Goal: Use online tool/utility: Utilize a website feature to perform a specific function

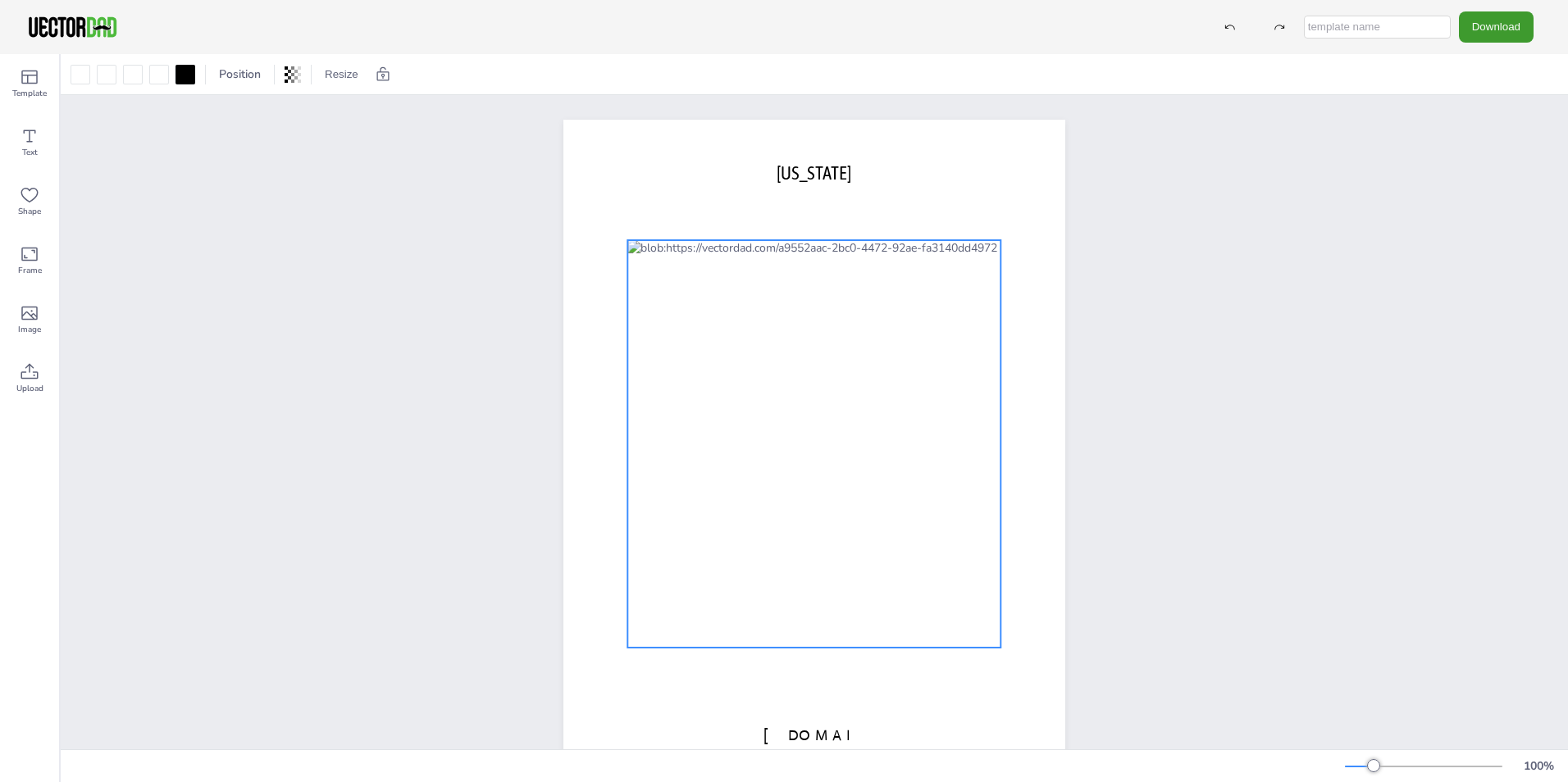
click at [870, 432] on div at bounding box center [814, 444] width 373 height 407
click at [845, 210] on div at bounding box center [840, 207] width 26 height 26
click at [262, 325] on div "[DOMAIN_NAME] [US_STATE]" at bounding box center [814, 444] width 1508 height 697
click at [842, 419] on div at bounding box center [814, 444] width 373 height 407
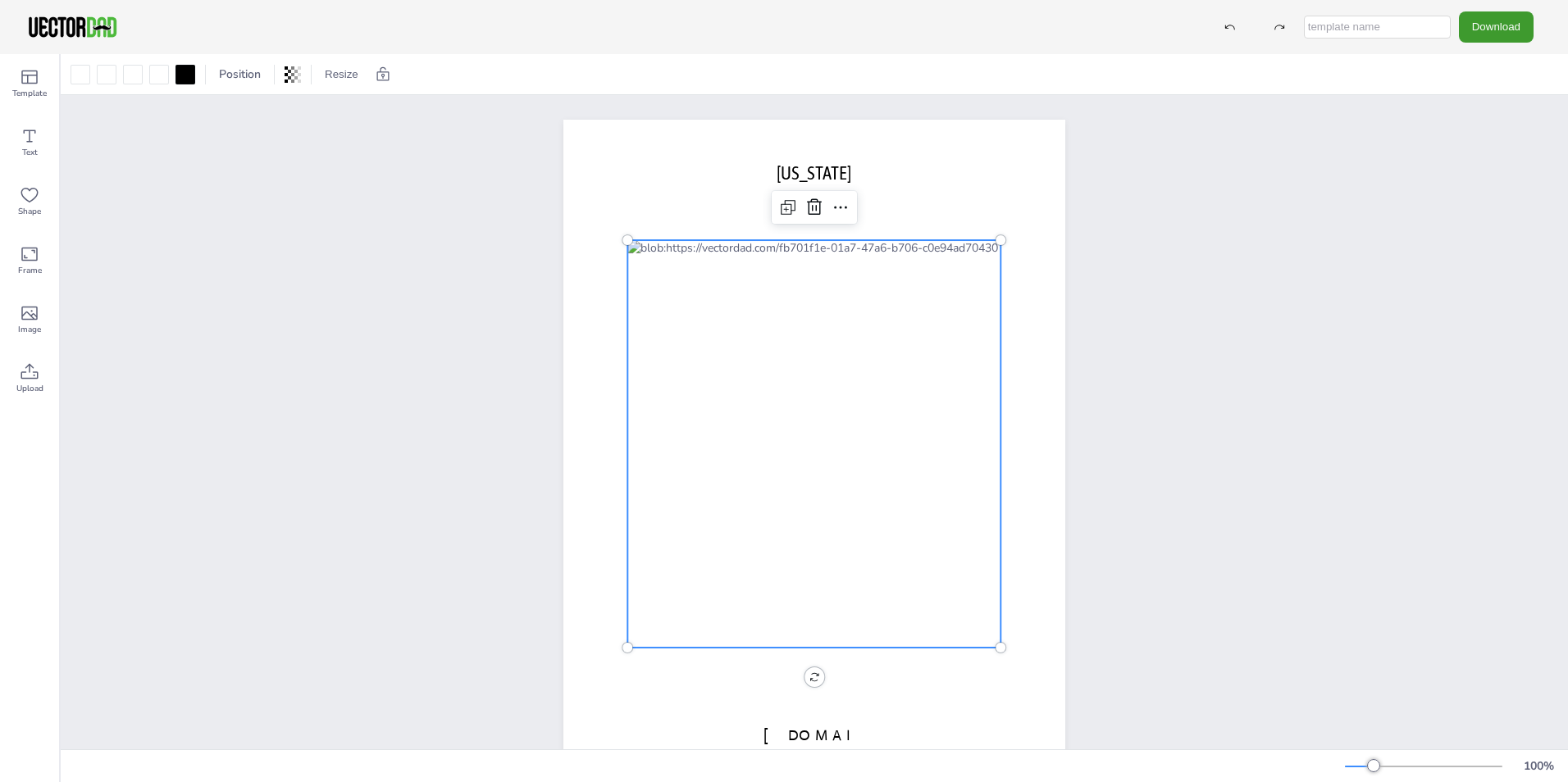
click at [834, 419] on div at bounding box center [814, 444] width 373 height 407
click at [836, 419] on div at bounding box center [814, 444] width 373 height 407
click at [162, 73] on div at bounding box center [159, 74] width 20 height 20
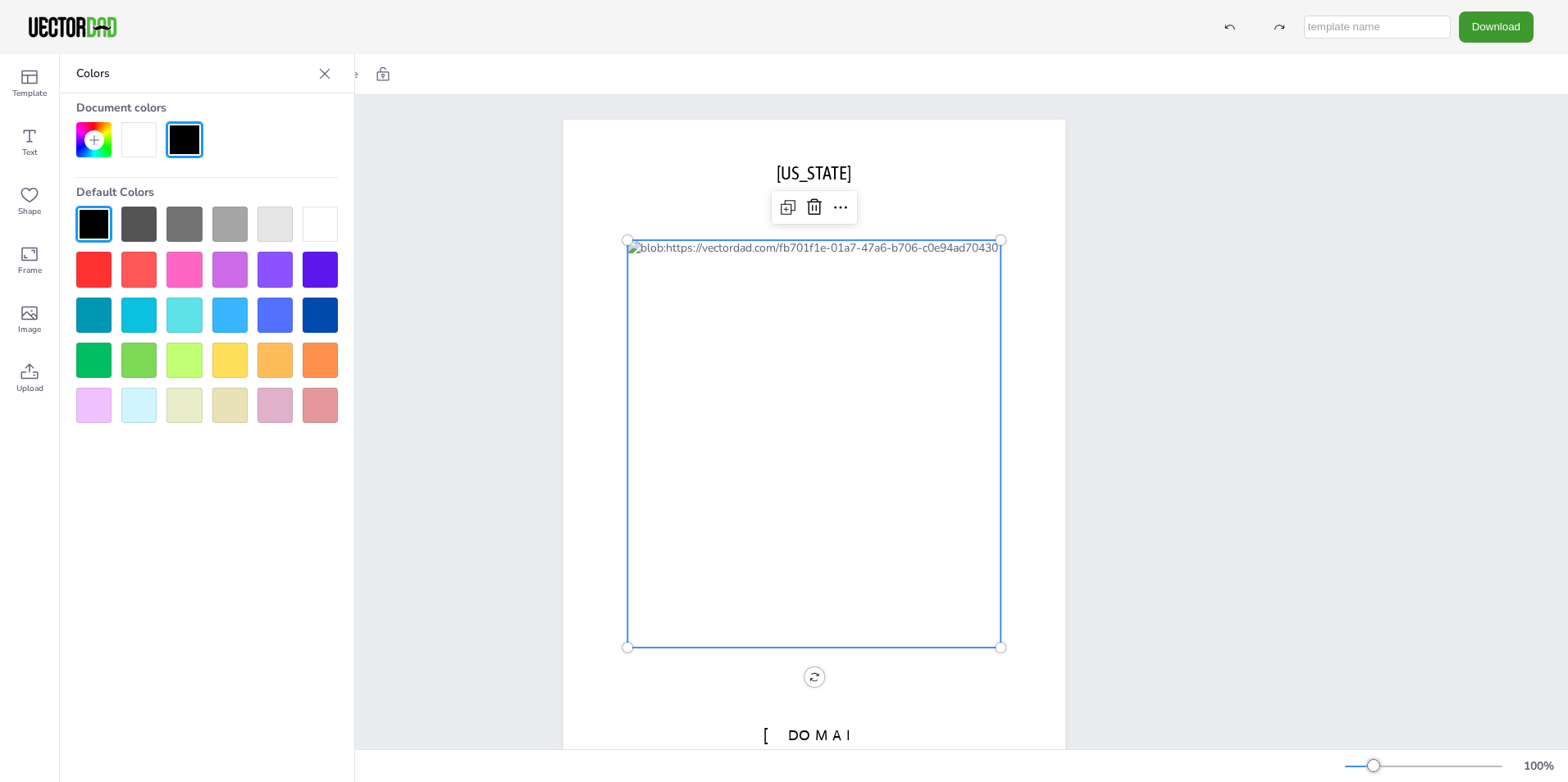
click at [175, 263] on div at bounding box center [184, 269] width 35 height 35
click at [307, 223] on div at bounding box center [319, 224] width 35 height 35
click at [908, 423] on div at bounding box center [814, 444] width 373 height 407
click at [228, 354] on div at bounding box center [230, 360] width 35 height 35
click at [833, 214] on icon at bounding box center [840, 207] width 20 height 20
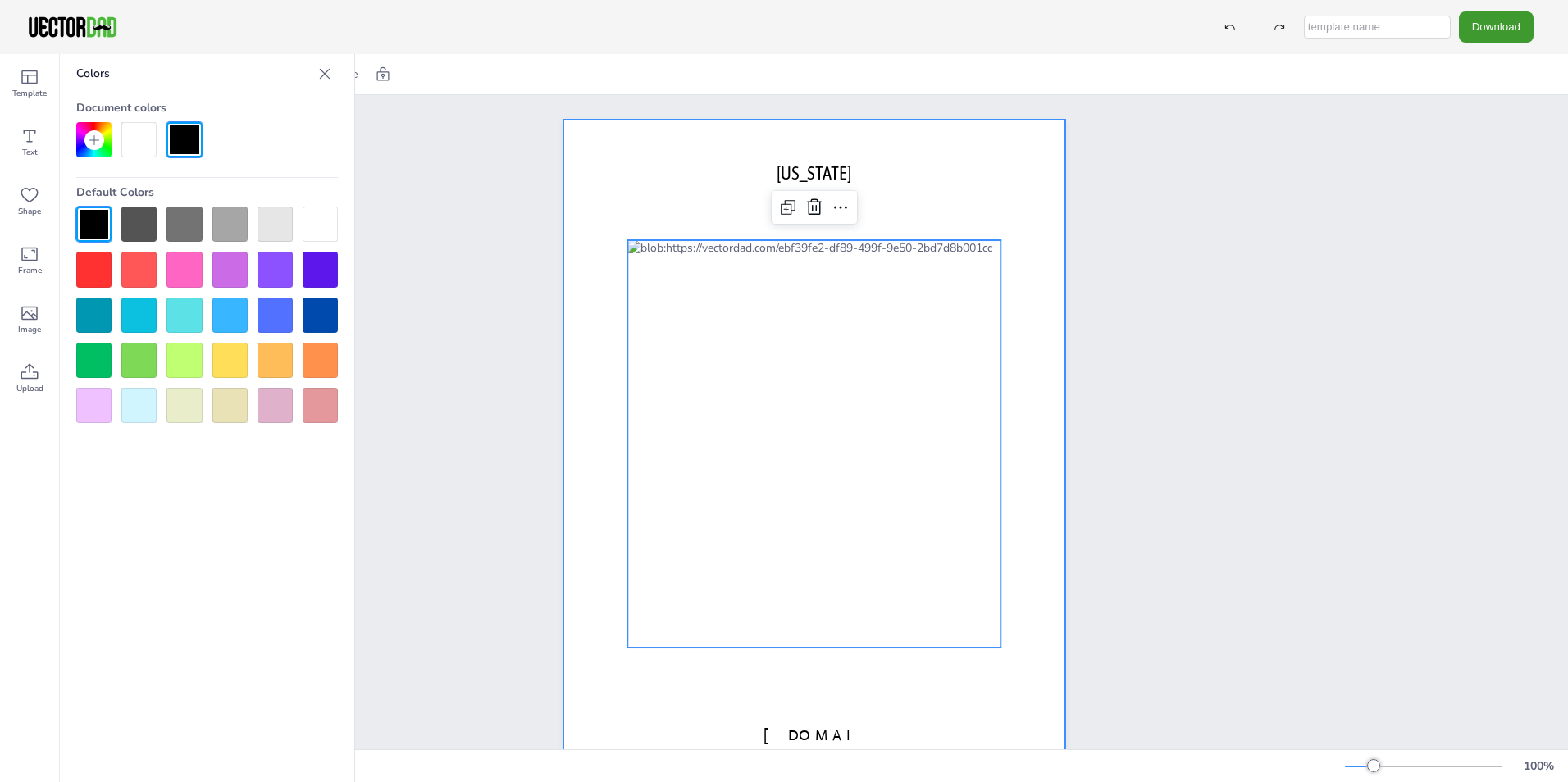
click at [608, 199] on div at bounding box center [813, 444] width 502 height 648
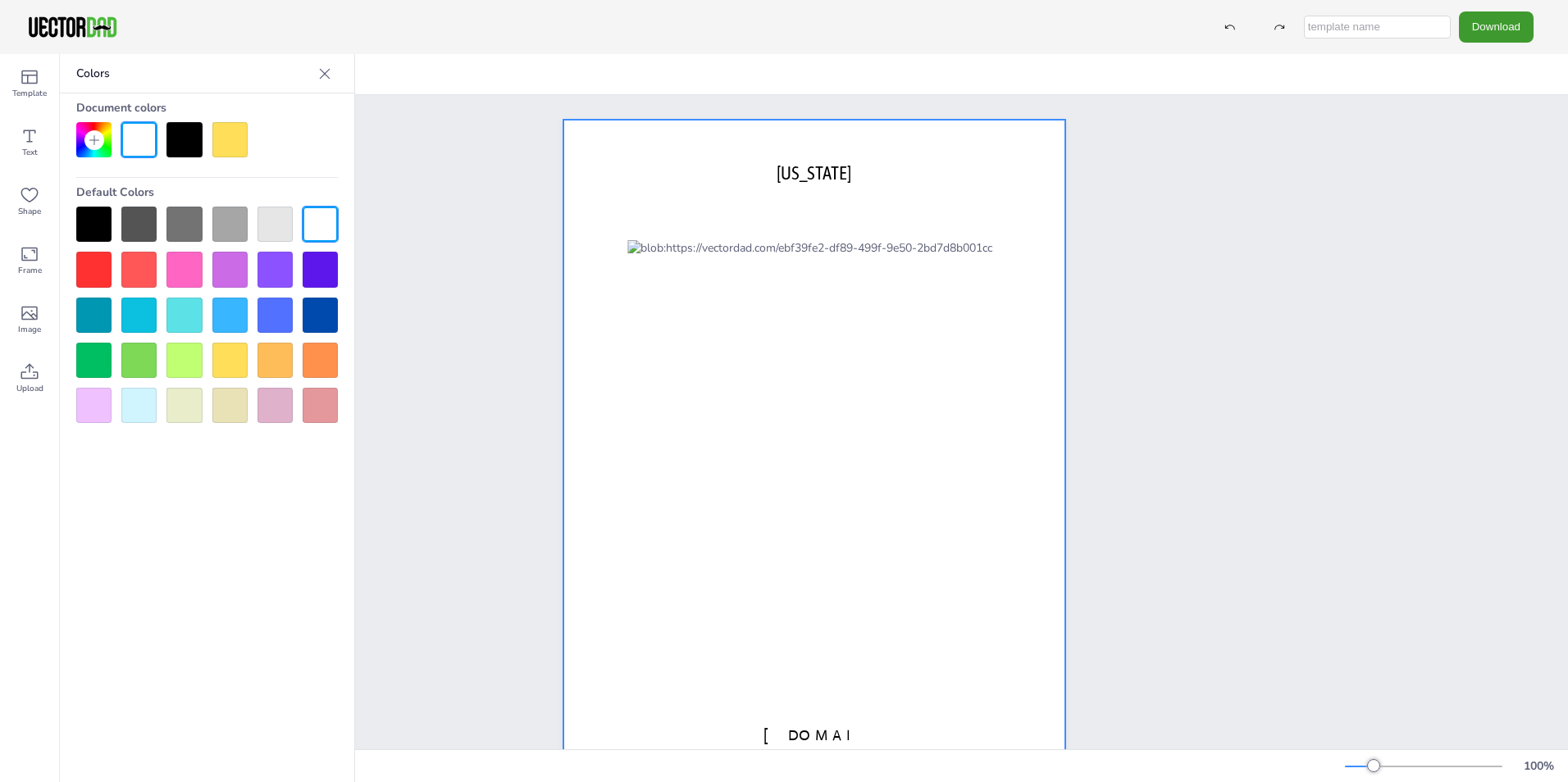
click at [316, 219] on div at bounding box center [319, 224] width 35 height 35
click at [319, 219] on div at bounding box center [319, 224] width 35 height 35
click at [138, 142] on div at bounding box center [139, 140] width 35 height 35
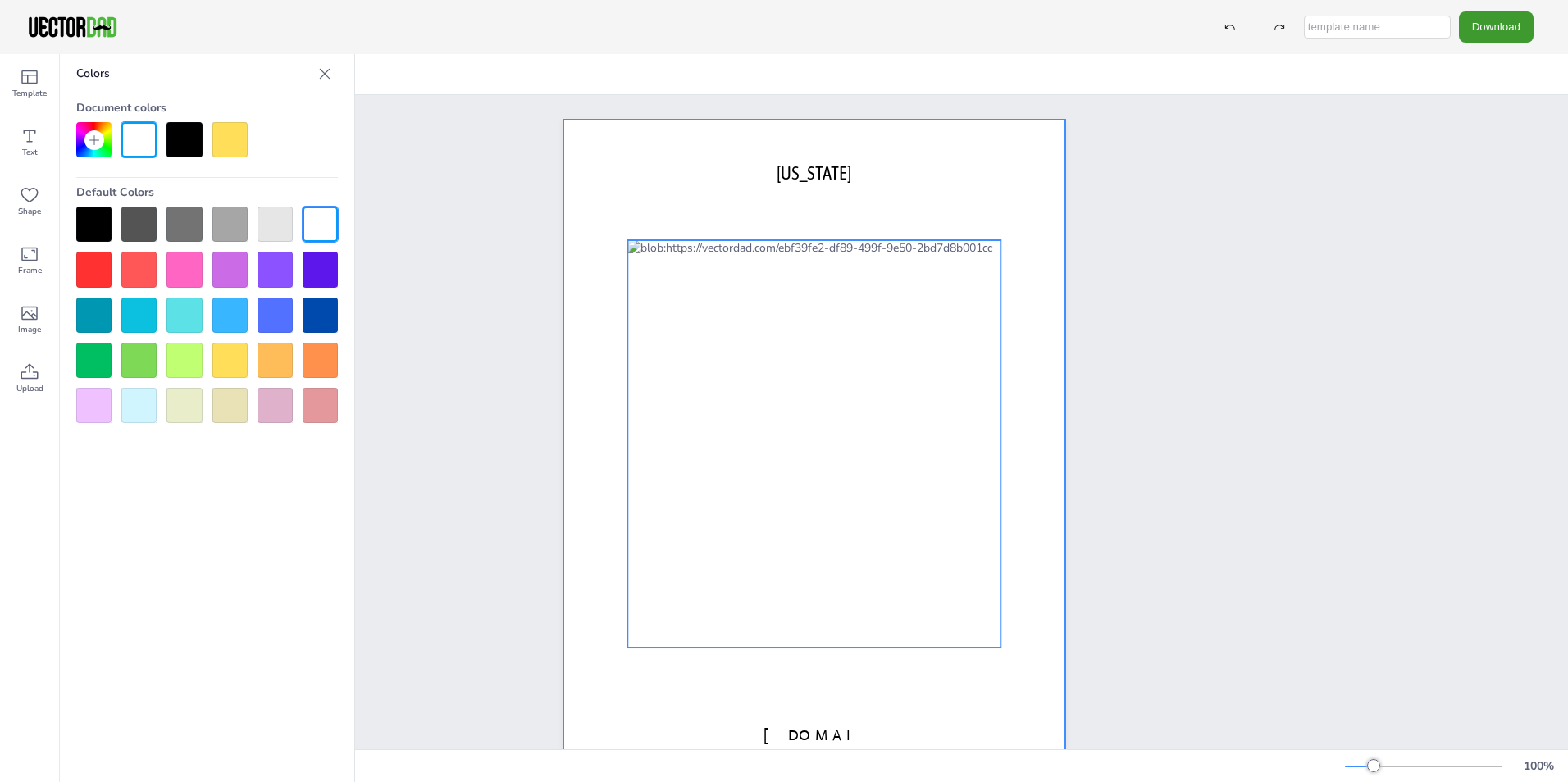
click at [813, 452] on div at bounding box center [814, 444] width 373 height 407
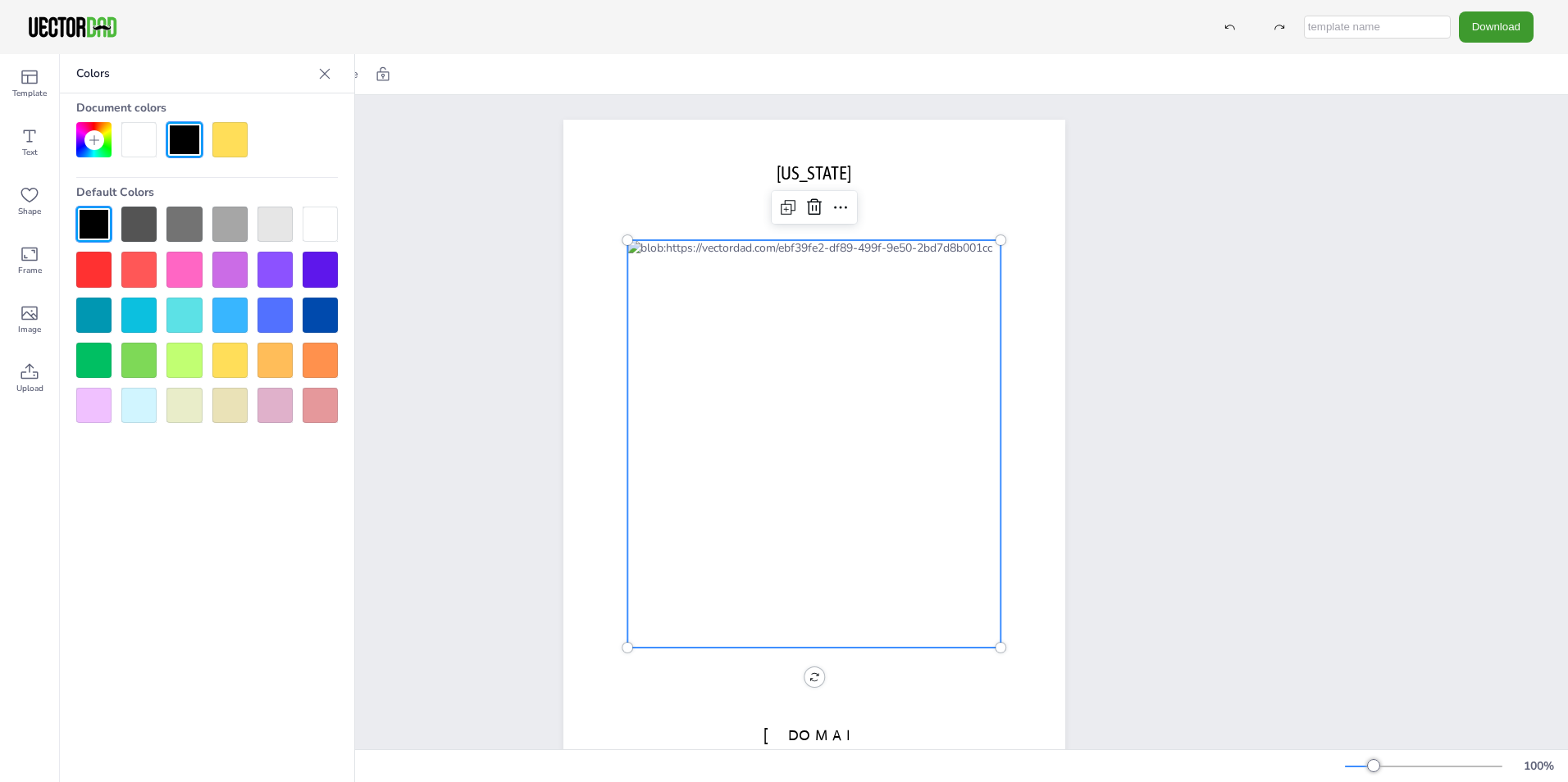
click at [313, 218] on div at bounding box center [319, 224] width 35 height 35
click at [315, 220] on div at bounding box center [319, 224] width 35 height 35
drag, startPoint x: 122, startPoint y: 148, endPoint x: 134, endPoint y: 148, distance: 12.0
click at [127, 148] on div at bounding box center [139, 140] width 35 height 35
click at [137, 147] on div at bounding box center [139, 140] width 35 height 35
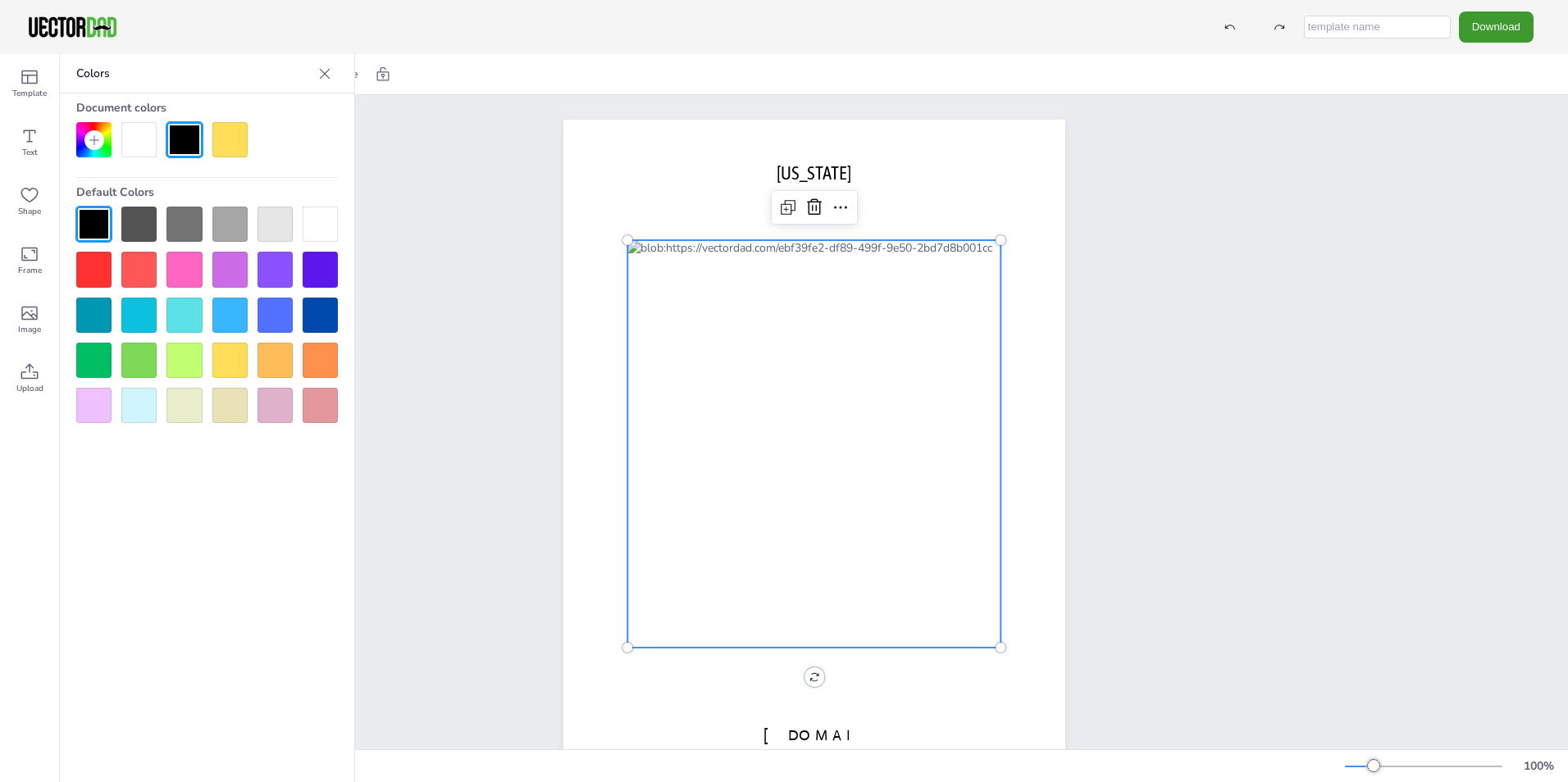
drag, startPoint x: 154, startPoint y: 143, endPoint x: 323, endPoint y: 126, distance: 169.9
click at [323, 126] on div at bounding box center [206, 140] width 262 height 35
click at [1183, 242] on div "[DOMAIN_NAME] [US_STATE]" at bounding box center [814, 444] width 1508 height 697
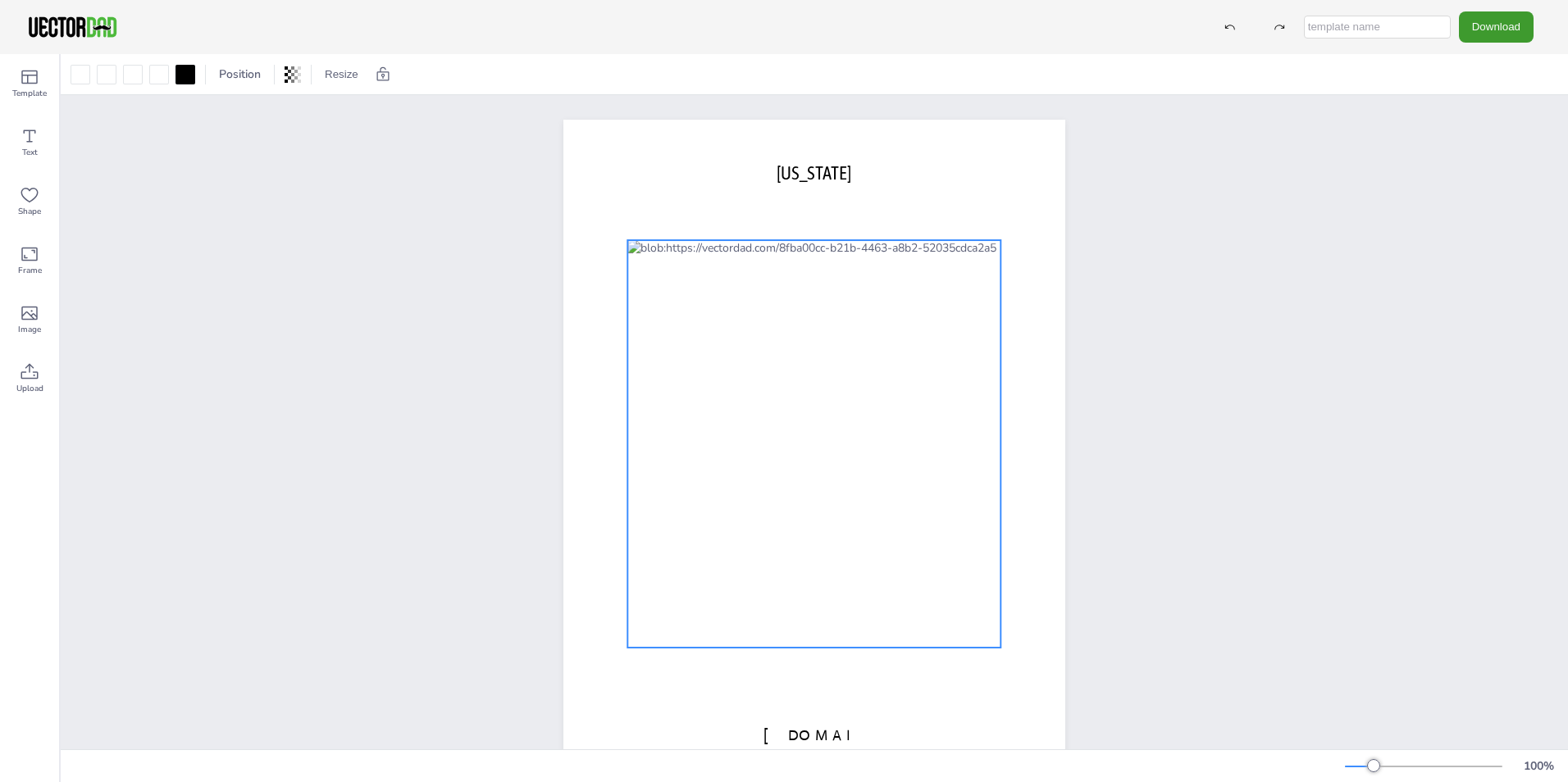
click at [846, 477] on div at bounding box center [814, 444] width 373 height 407
click at [122, 78] on div at bounding box center [133, 74] width 26 height 26
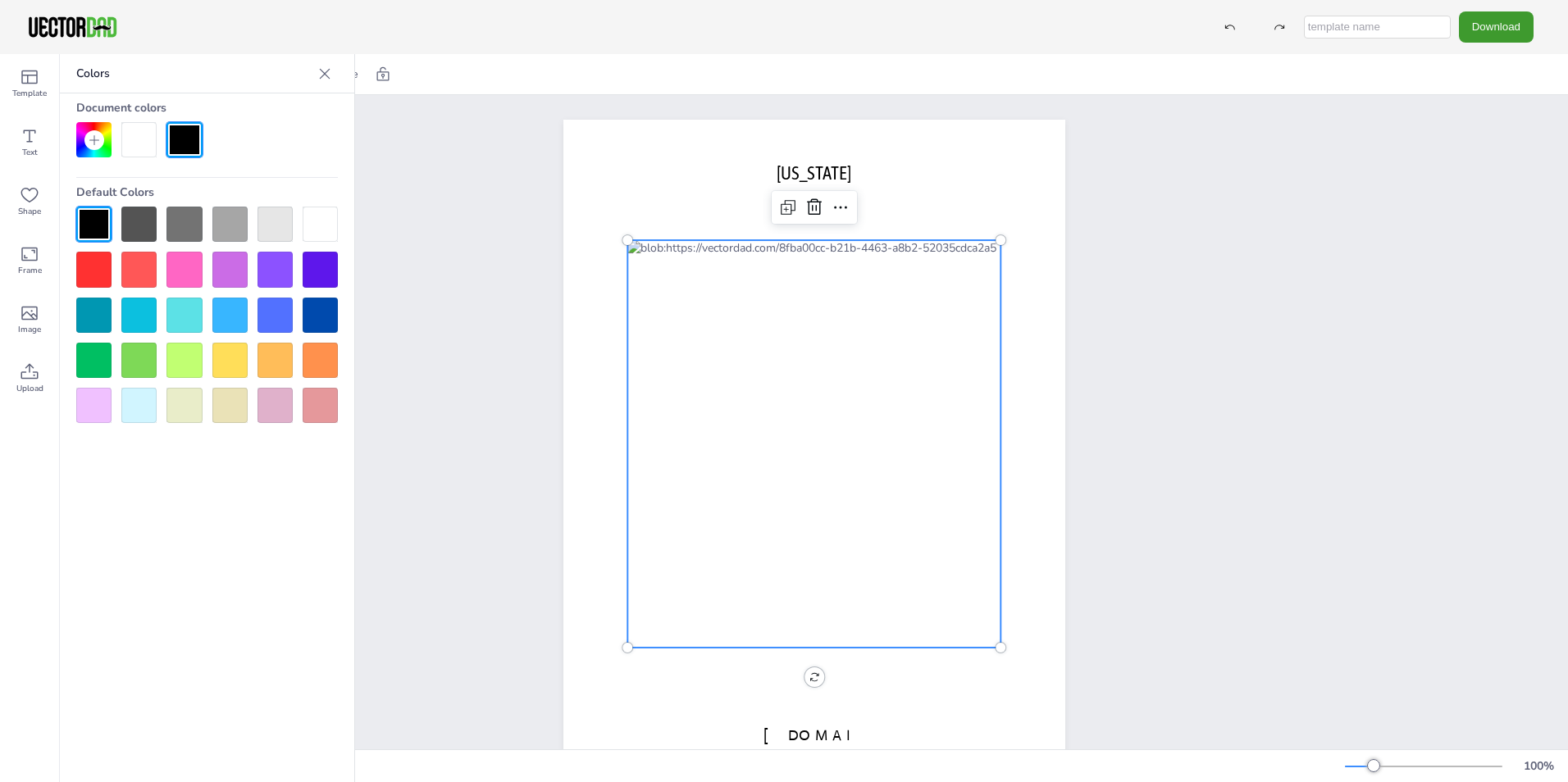
click at [921, 419] on div at bounding box center [814, 444] width 373 height 407
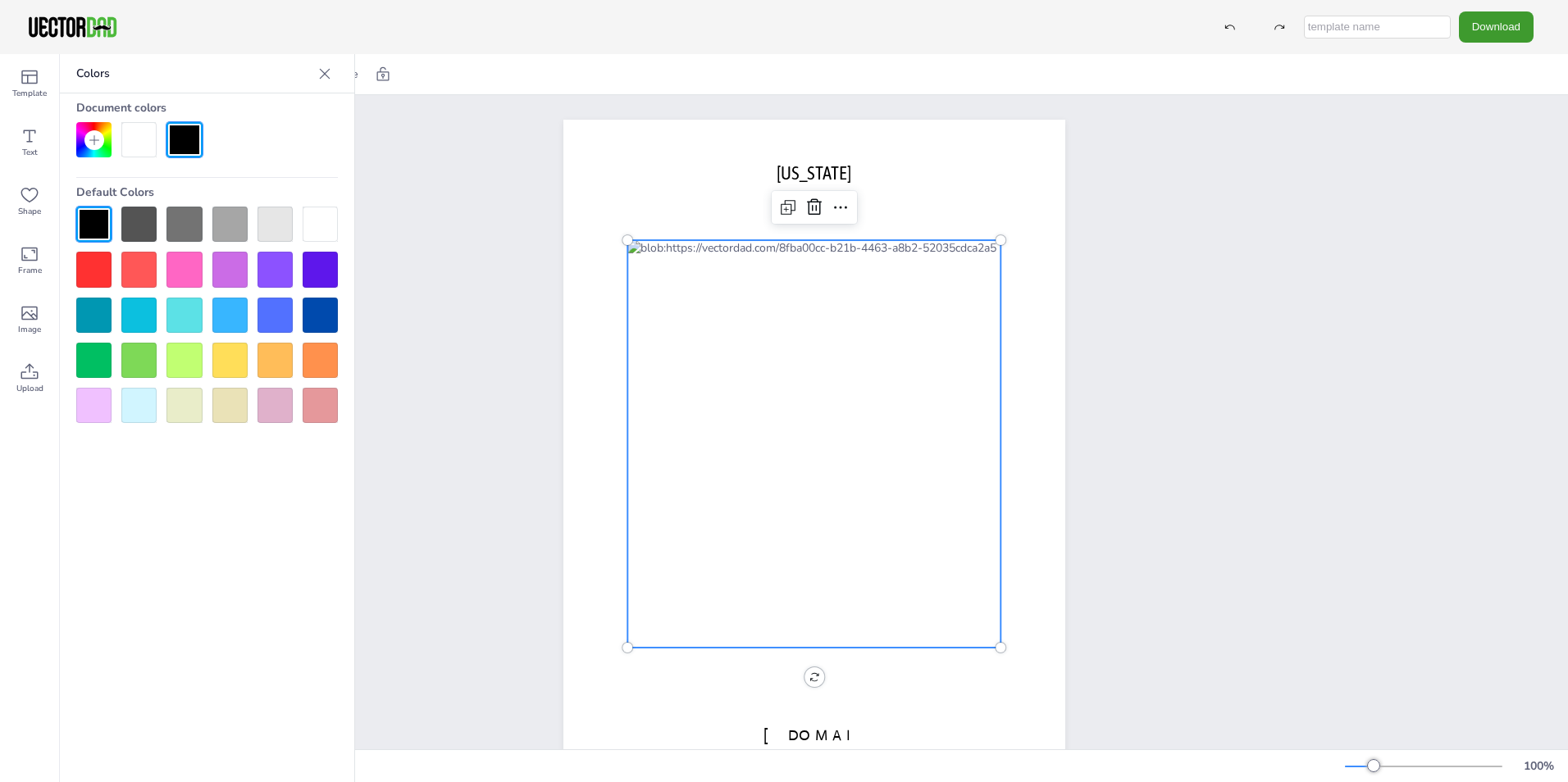
click at [149, 269] on div at bounding box center [139, 269] width 35 height 35
click at [311, 218] on div at bounding box center [319, 224] width 35 height 35
click at [258, 313] on div at bounding box center [275, 315] width 35 height 35
click at [169, 350] on div at bounding box center [184, 360] width 35 height 35
click at [322, 225] on div at bounding box center [319, 224] width 35 height 35
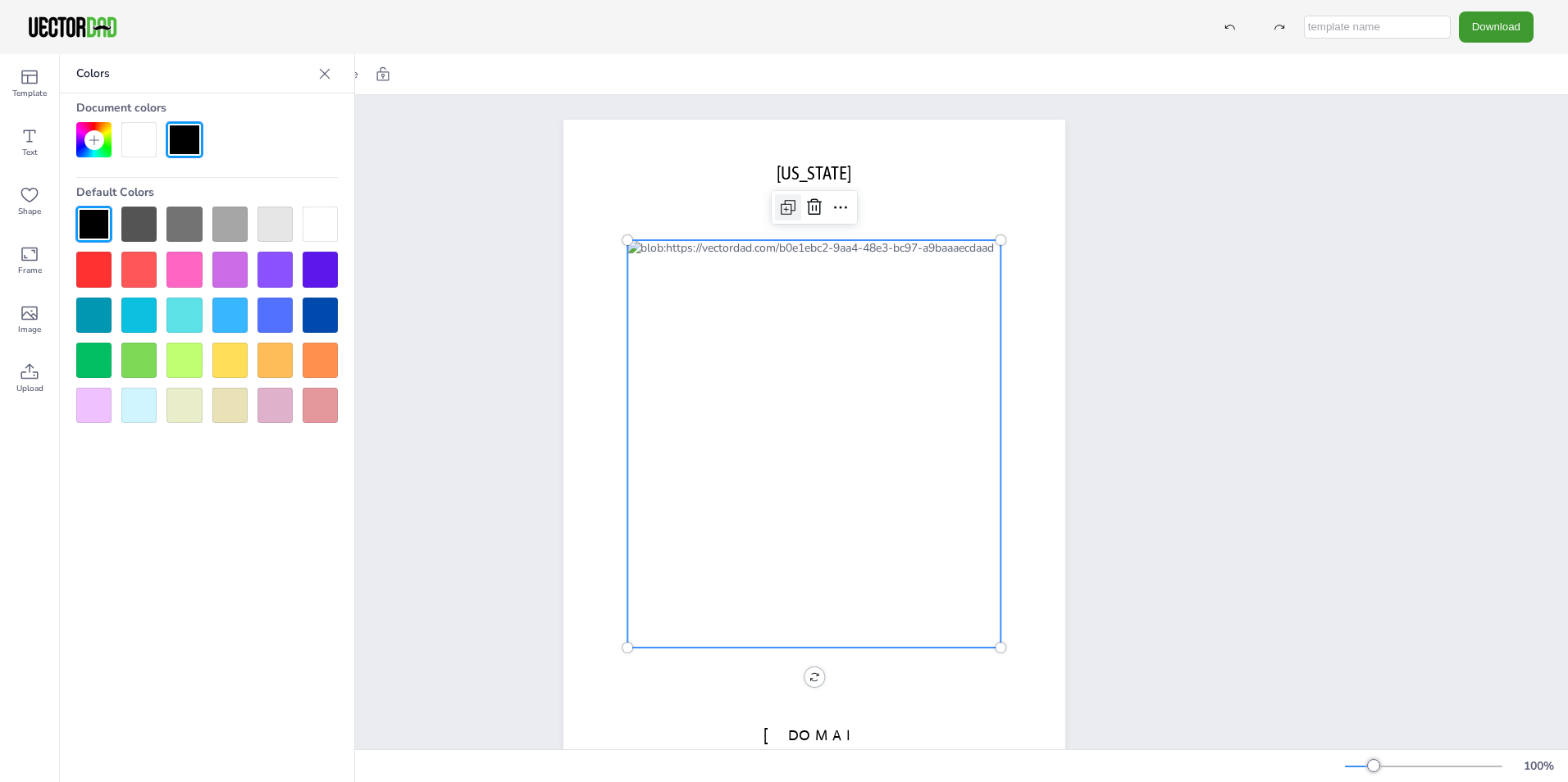
click at [781, 207] on icon at bounding box center [787, 207] width 20 height 20
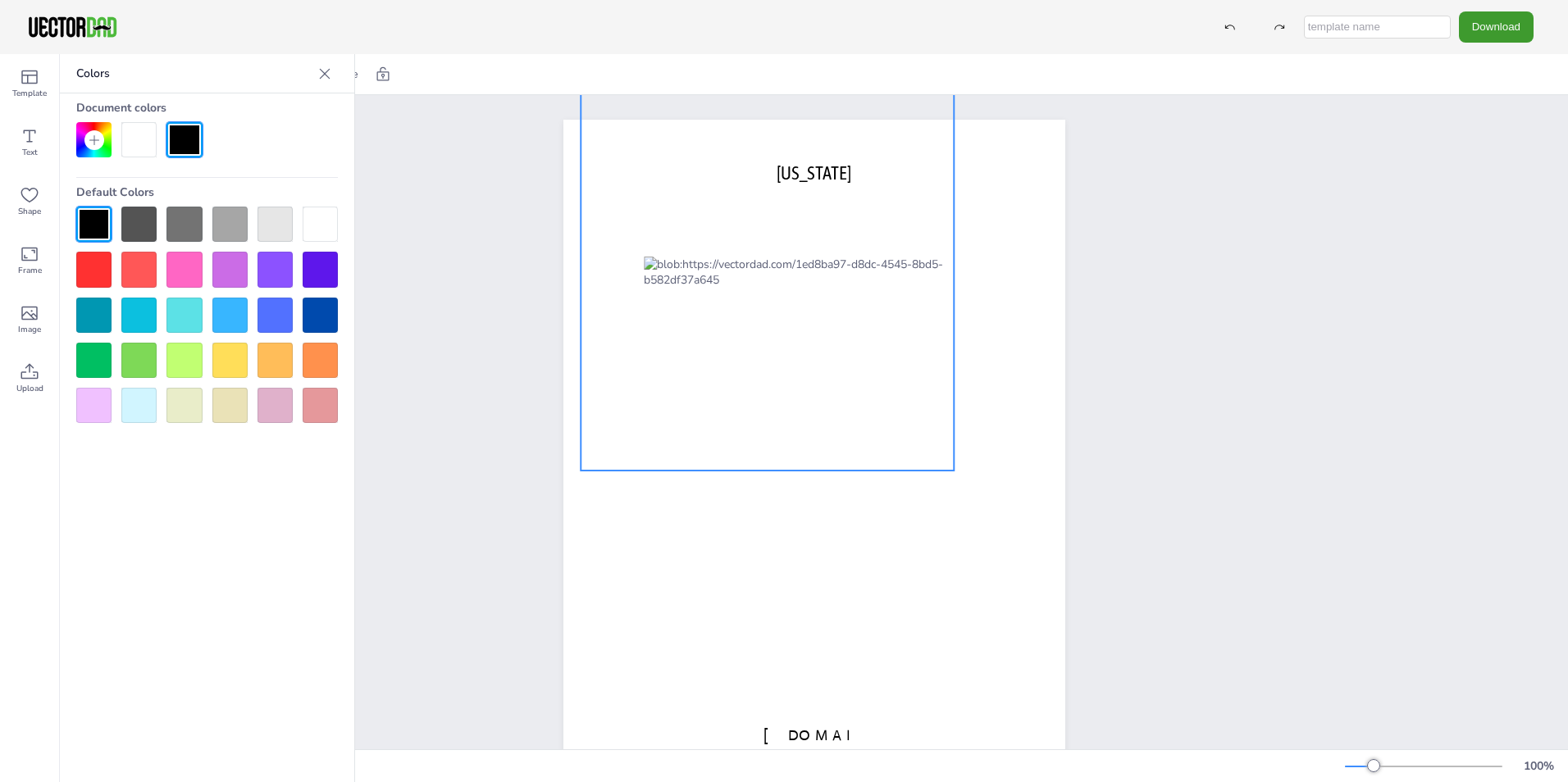
drag, startPoint x: 645, startPoint y: 250, endPoint x: 597, endPoint y: 73, distance: 183.4
click at [597, 73] on div "Position Resize [DOMAIN_NAME] [US_STATE] 100 %" at bounding box center [814, 418] width 1508 height 728
click at [825, 247] on div at bounding box center [767, 267] width 373 height 407
click at [346, 272] on div "Document colors Default Colors" at bounding box center [206, 258] width 294 height 330
click at [322, 272] on div at bounding box center [319, 269] width 35 height 35
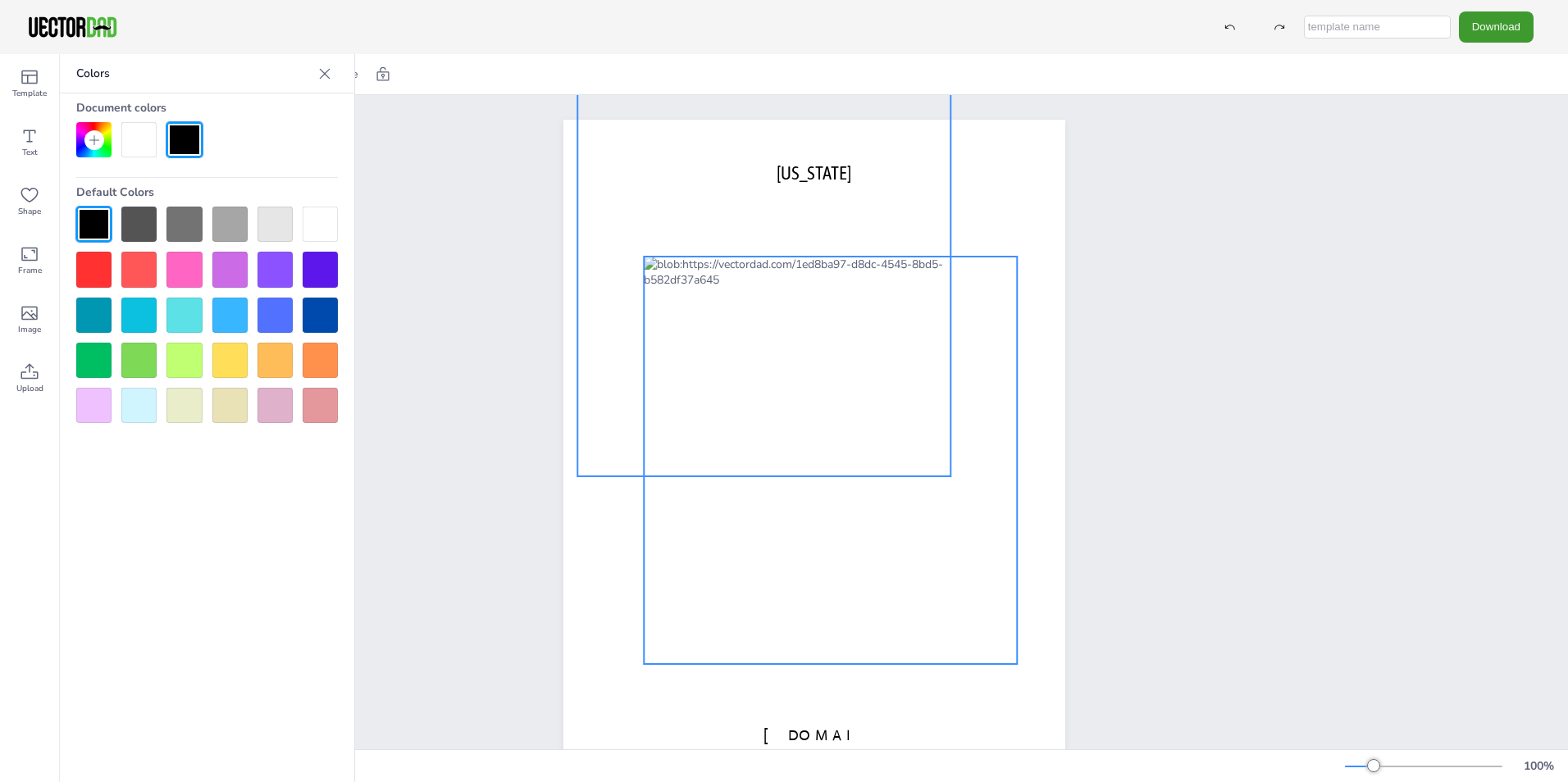
click at [786, 120] on div "[DOMAIN_NAME] [US_STATE]" at bounding box center [813, 120] width 502 height 0
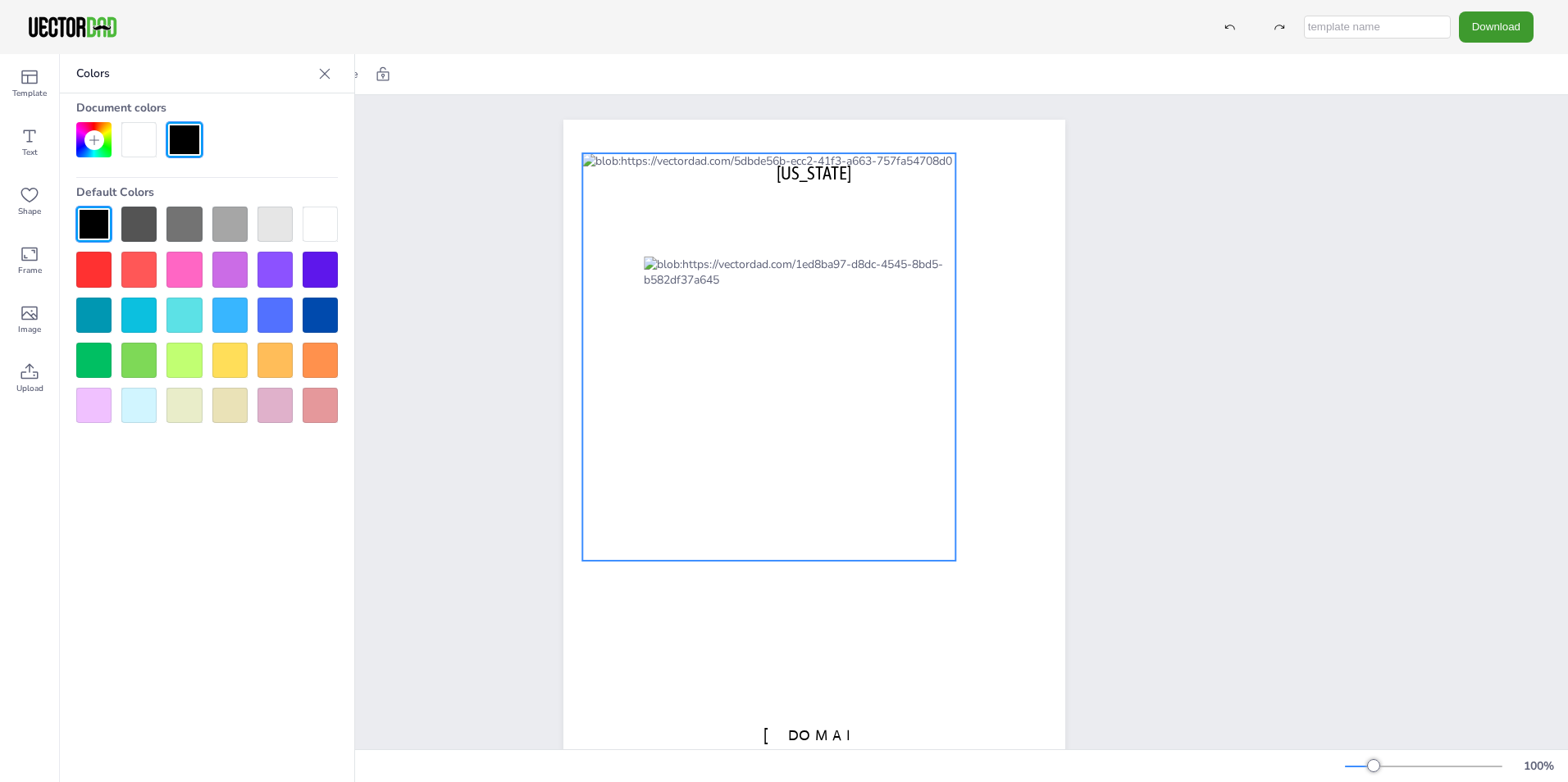
drag, startPoint x: 757, startPoint y: 181, endPoint x: 787, endPoint y: 240, distance: 66.2
click at [764, 120] on div "[DOMAIN_NAME] [US_STATE]" at bounding box center [813, 120] width 502 height 0
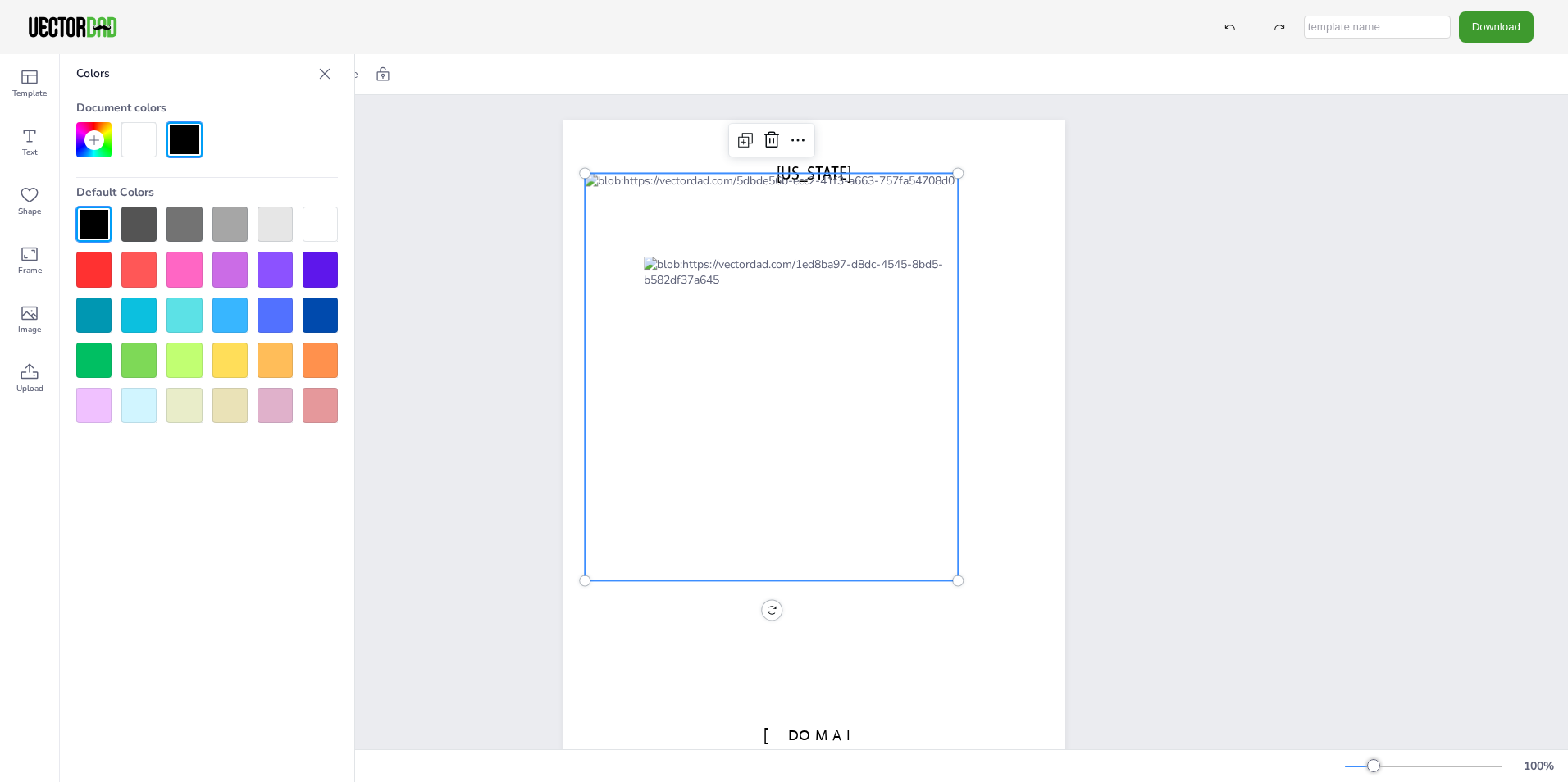
drag, startPoint x: 773, startPoint y: 141, endPoint x: 781, endPoint y: 156, distance: 17.0
click at [775, 141] on icon at bounding box center [771, 140] width 20 height 20
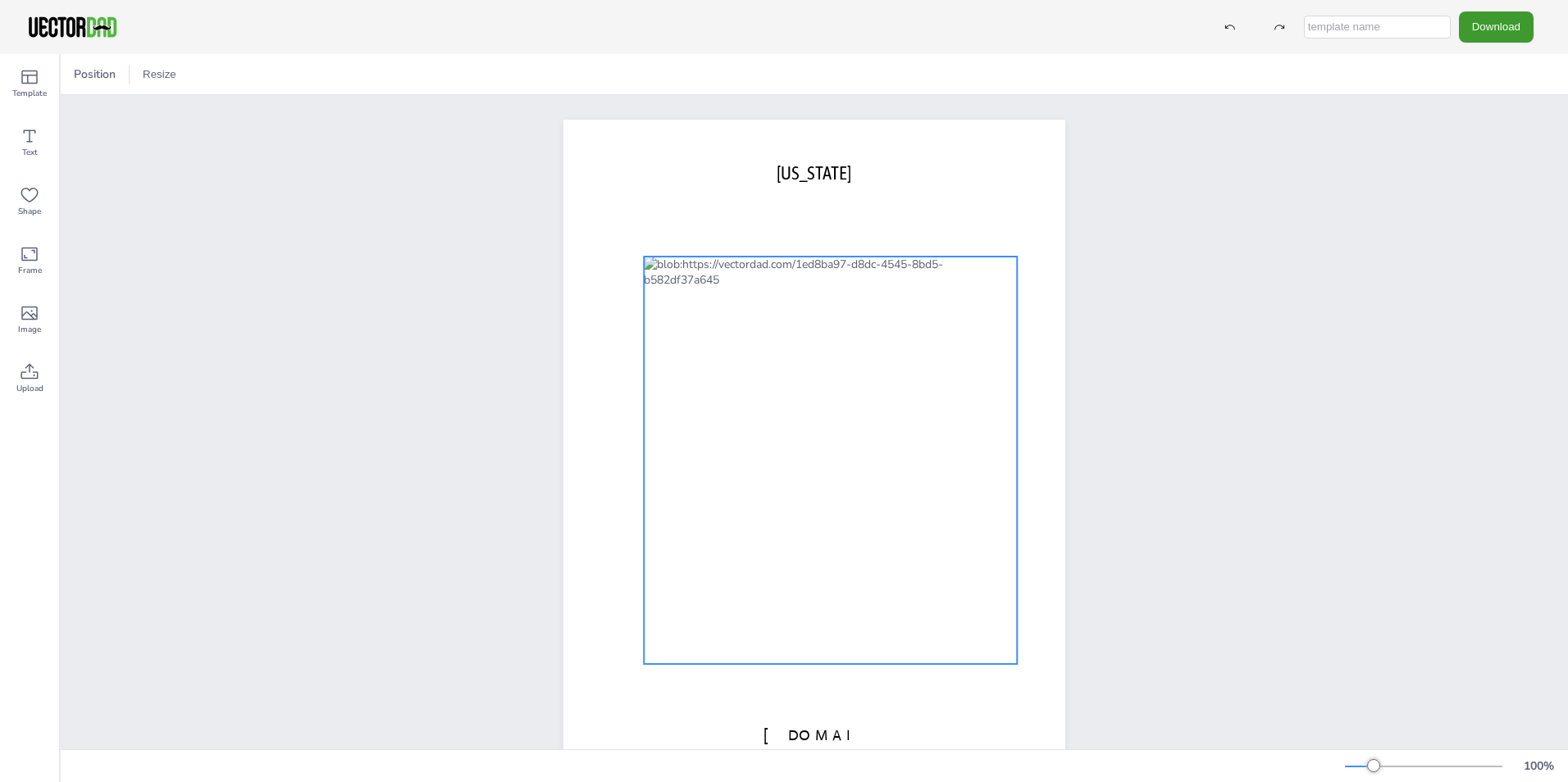
click at [825, 423] on div at bounding box center [831, 460] width 373 height 407
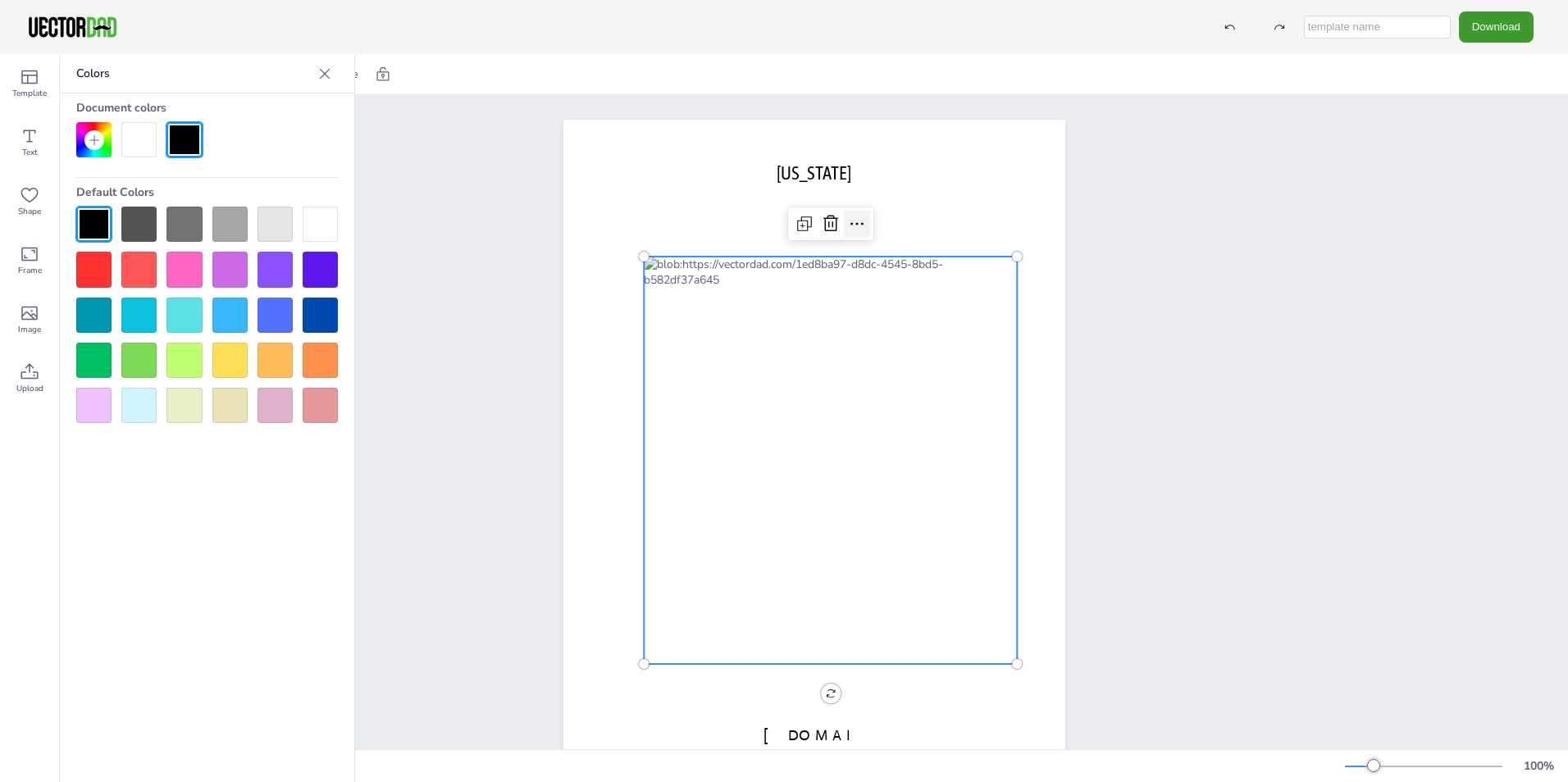
click at [847, 224] on icon at bounding box center [857, 224] width 20 height 20
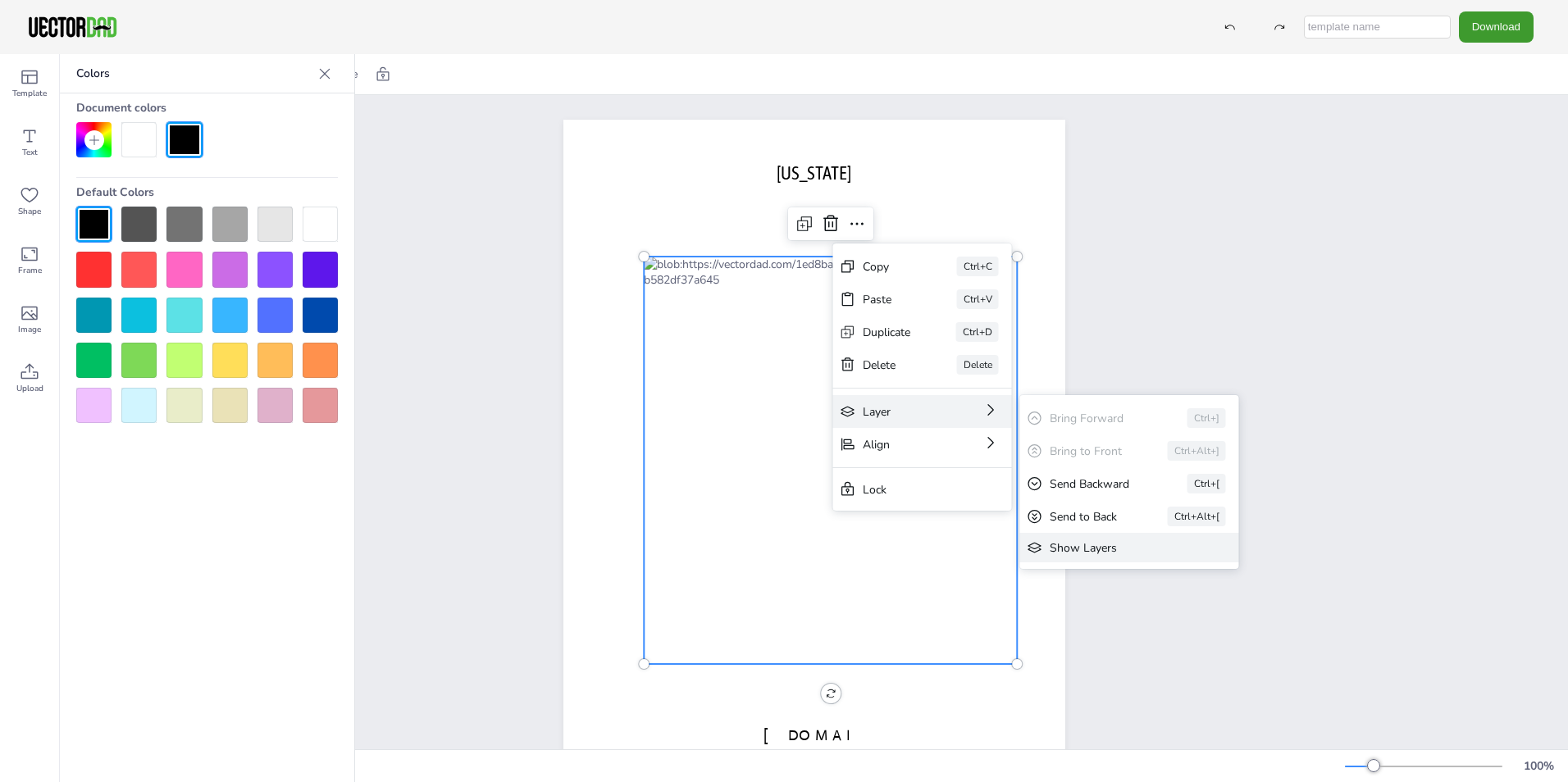
click at [1059, 551] on div "Show Layers" at bounding box center [1118, 548] width 137 height 16
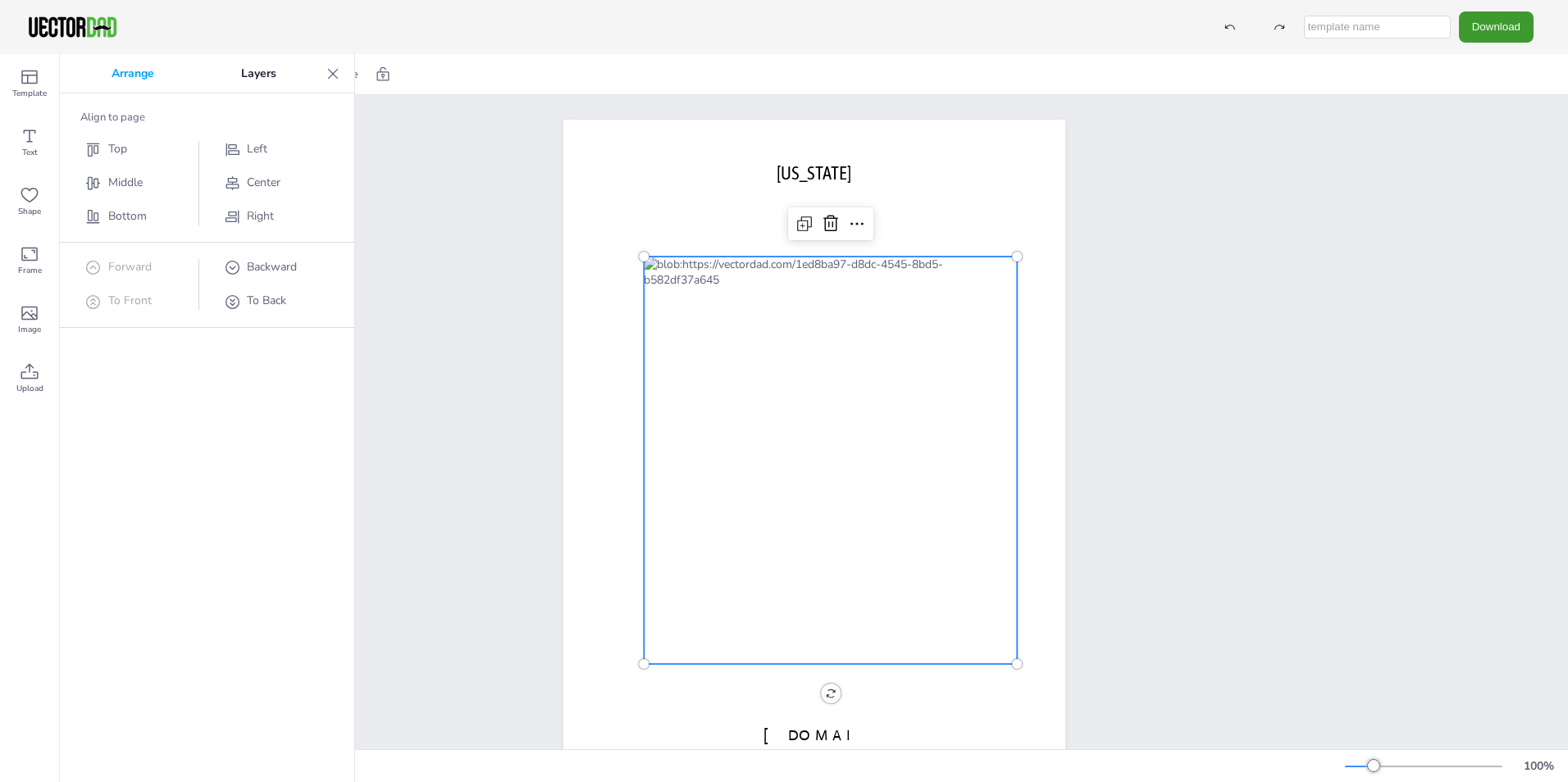
click at [822, 411] on div at bounding box center [831, 460] width 373 height 407
click at [847, 230] on icon at bounding box center [857, 224] width 20 height 20
click at [708, 97] on div "[DOMAIN_NAME] [US_STATE]" at bounding box center [814, 444] width 551 height 697
